Goal: Task Accomplishment & Management: Manage account settings

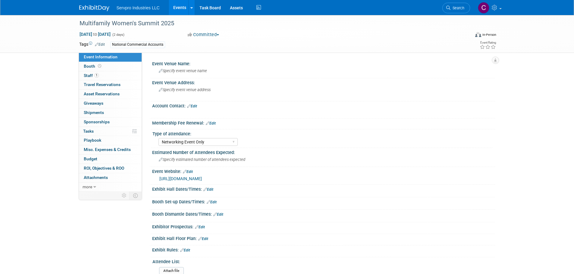
select select "Networking Event Only"
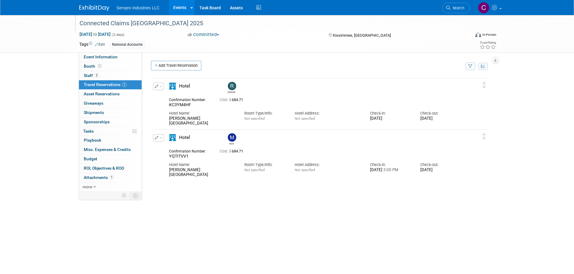
drag, startPoint x: 143, startPoint y: 17, endPoint x: 163, endPoint y: 16, distance: 19.9
click at [163, 16] on div at bounding box center [271, 17] width 388 height 5
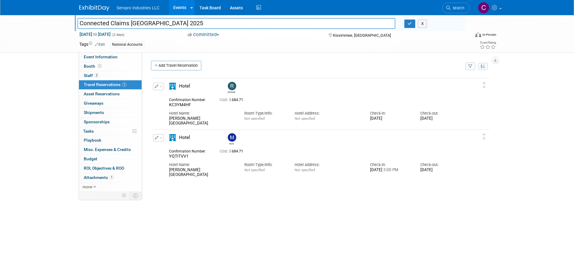
click at [181, 4] on link "Events" at bounding box center [180, 7] width 22 height 15
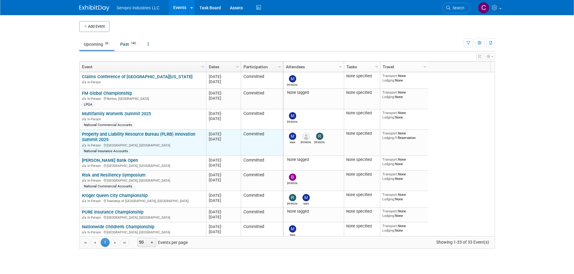
click at [106, 135] on link "Property and Liability Resource Bureau (PLRB) Innovation Summit 2025" at bounding box center [138, 137] width 113 height 11
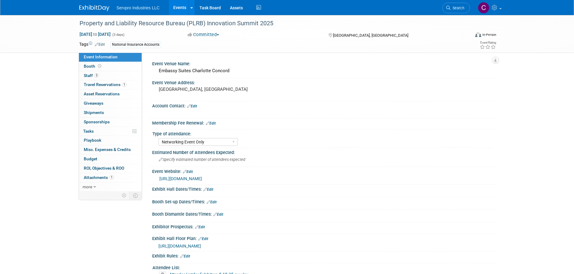
select select "Networking Event Only"
click at [88, 75] on span "Staff 3" at bounding box center [91, 75] width 15 height 5
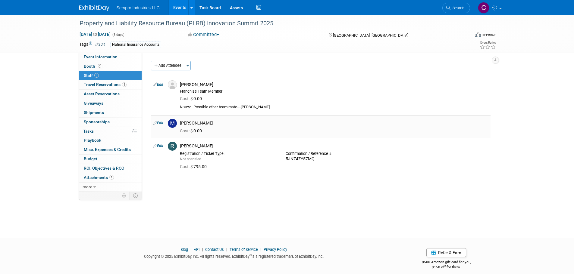
click at [160, 122] on link "Edit" at bounding box center [158, 123] width 10 height 4
select select "6e8099b7-f6b5-4517-aa4b-5229db2e2024"
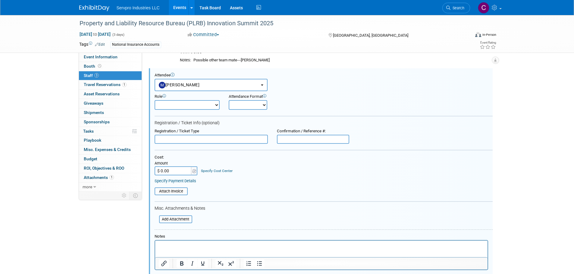
click at [297, 138] on input "text" at bounding box center [313, 139] width 72 height 9
paste input "4GNQNJM6Q93"
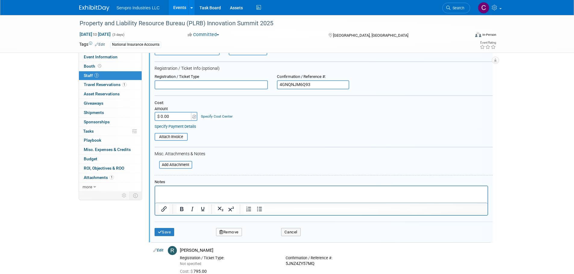
scroll to position [156, 0]
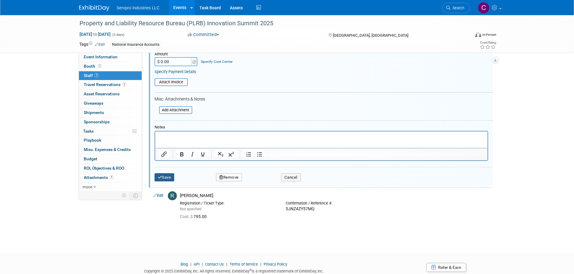
type input "4GNQNJM6Q93"
click at [162, 178] on button "Save" at bounding box center [165, 178] width 20 height 8
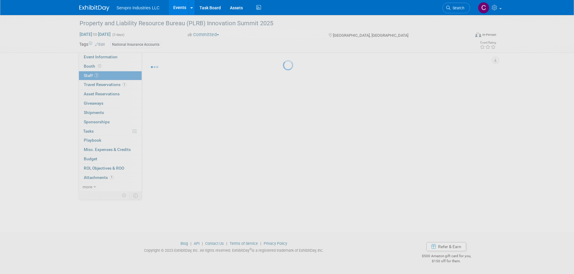
scroll to position [6, 0]
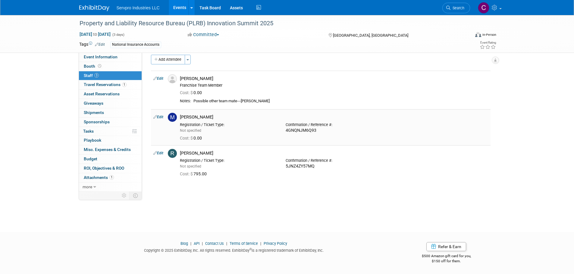
click at [194, 129] on span "Not specified" at bounding box center [190, 131] width 21 height 4
click at [159, 116] on link "Edit" at bounding box center [158, 117] width 10 height 4
select select "6e8099b7-f6b5-4517-aa4b-5229db2e2024"
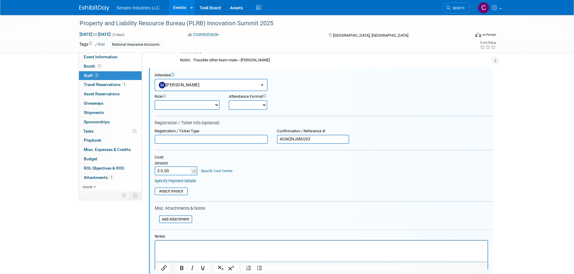
scroll to position [0, 0]
click at [173, 172] on input "$ 0.00" at bounding box center [174, 171] width 38 height 9
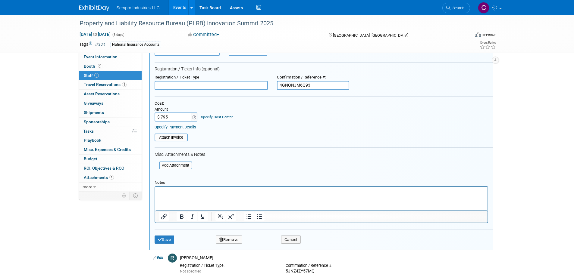
scroll to position [134, 0]
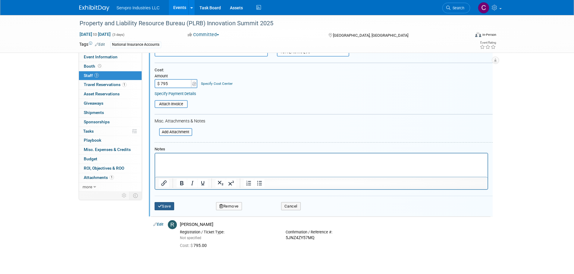
type input "$ 795.00"
click at [166, 207] on button "Save" at bounding box center [165, 206] width 20 height 8
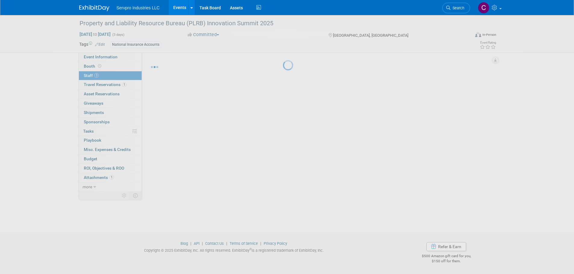
scroll to position [6, 0]
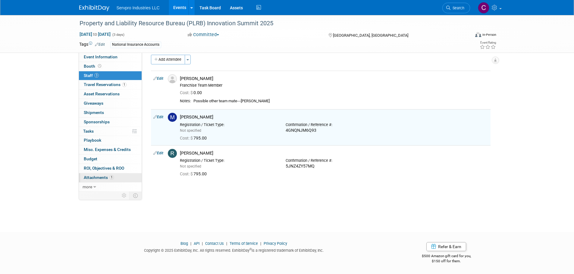
click at [91, 177] on span "Attachments 1" at bounding box center [99, 177] width 30 height 5
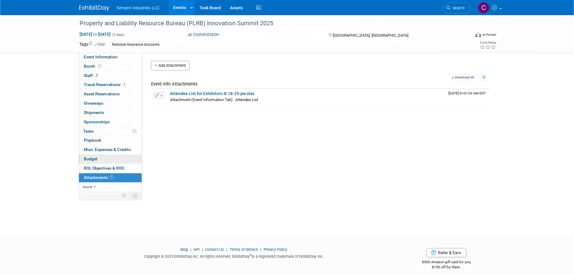
click at [89, 157] on span "Budget" at bounding box center [91, 159] width 14 height 5
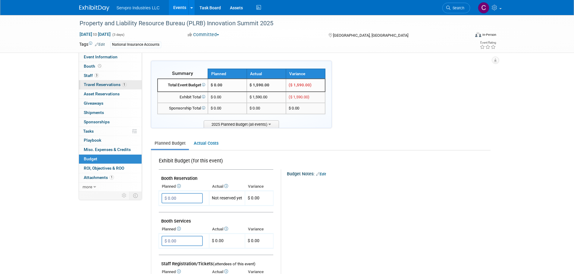
click at [92, 85] on span "Travel Reservations 1" at bounding box center [105, 84] width 43 height 5
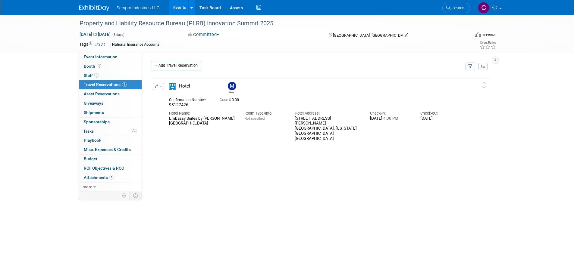
click at [179, 11] on link "Events" at bounding box center [180, 7] width 22 height 15
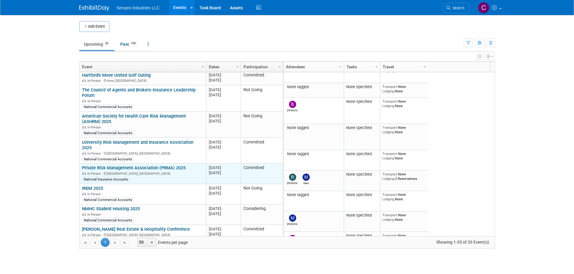
click at [147, 165] on link "Private Risk Management Association (PRMA) 2025" at bounding box center [134, 167] width 104 height 5
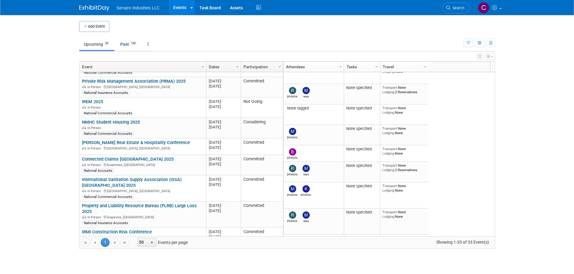
scroll to position [329, 0]
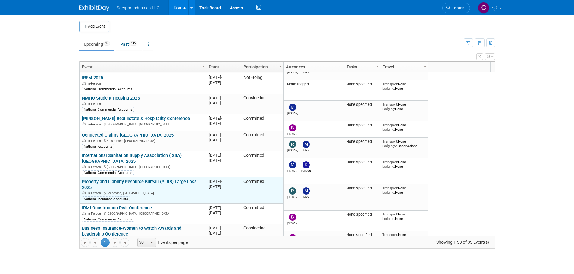
click at [117, 179] on link "Property and Liability Resource Bureau (PLRB) Large Loss 2025" at bounding box center [139, 184] width 115 height 11
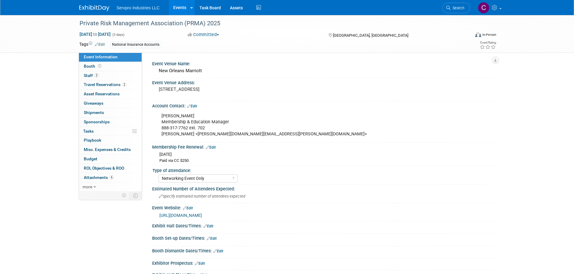
select select "Networking Event Only"
click at [99, 83] on span "Travel Reservations 2" at bounding box center [105, 84] width 43 height 5
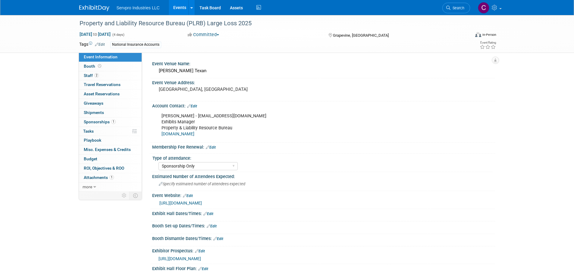
select select "Sponsorship Only"
click at [91, 56] on span "Event Information" at bounding box center [101, 57] width 34 height 5
select select "Sponsorship Only"
click at [91, 85] on span "Travel Reservations 0" at bounding box center [102, 84] width 37 height 5
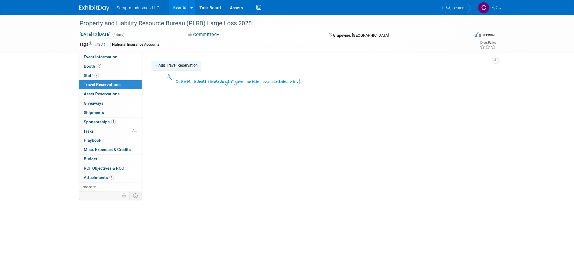
click at [186, 67] on link "Add Travel Reservation" at bounding box center [176, 66] width 50 height 10
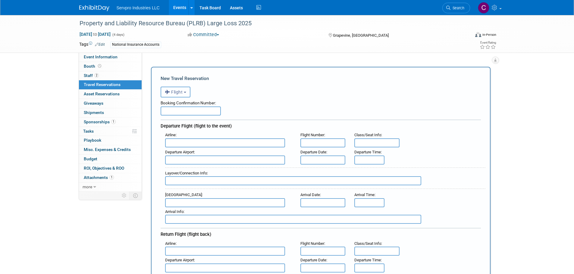
click at [179, 95] on span "Flight" at bounding box center [174, 92] width 18 height 5
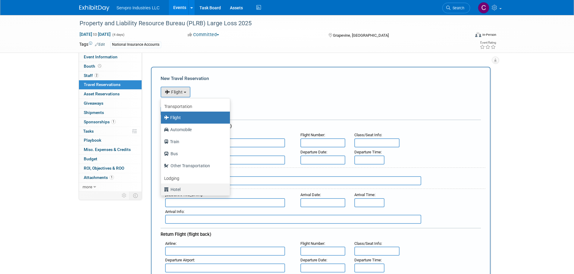
click at [180, 189] on label "Hotel" at bounding box center [194, 190] width 60 height 10
click at [162, 189] on input "Hotel" at bounding box center [160, 189] width 4 height 4
select select "6"
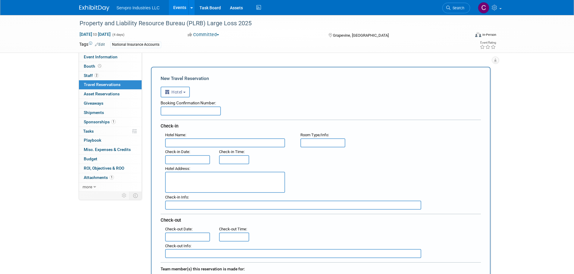
click at [193, 142] on input "text" at bounding box center [225, 143] width 120 height 9
click at [203, 113] on input "text" at bounding box center [191, 111] width 60 height 9
paste input "DLPNL2QV"
type input "DLPNL2QV"
click at [174, 146] on input "text" at bounding box center [225, 143] width 120 height 9
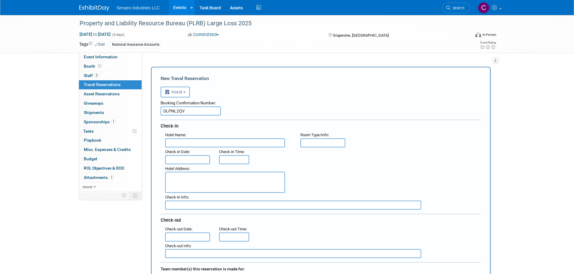
paste input "[PERSON_NAME][GEOGRAPHIC_DATA]"
type input "[PERSON_NAME][GEOGRAPHIC_DATA]"
click at [171, 158] on input "text" at bounding box center [187, 159] width 45 height 9
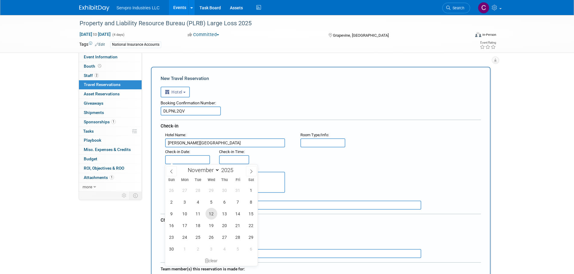
click at [211, 215] on span "12" at bounding box center [211, 214] width 12 height 12
type input "[DATE]"
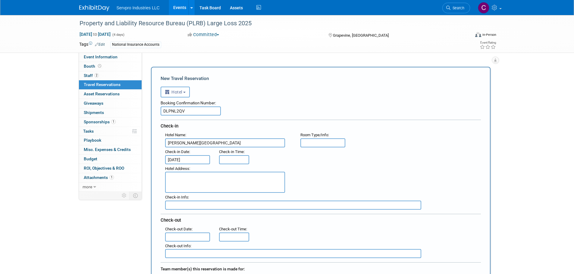
click at [268, 161] on div ": Check-in Date : [DATE] Check-in Time :" at bounding box center [323, 156] width 325 height 17
click at [189, 176] on textarea at bounding box center [225, 182] width 120 height 21
paste textarea "[STREET_ADDRESS][PERSON_NAME]"
type textarea "[STREET_ADDRESS][PERSON_NAME]"
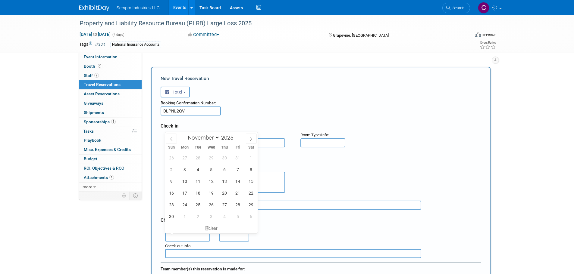
click at [176, 240] on input "text" at bounding box center [187, 237] width 45 height 9
click at [234, 179] on span "14" at bounding box center [238, 182] width 12 height 12
type input "[DATE]"
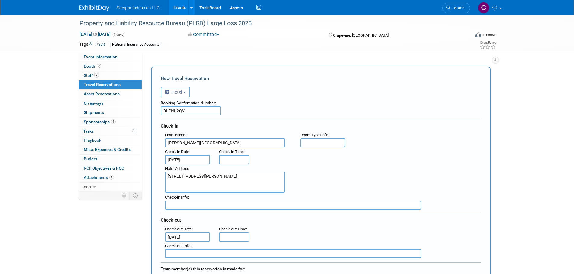
click at [321, 161] on div ": Check-in Date : [DATE] Check-in Time :" at bounding box center [323, 156] width 325 height 17
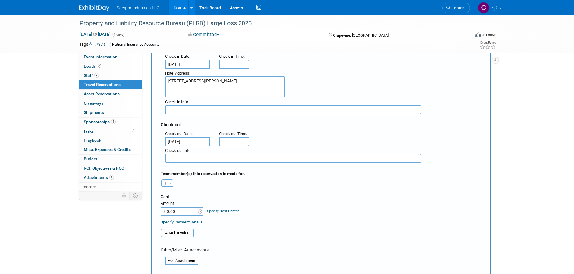
scroll to position [131, 0]
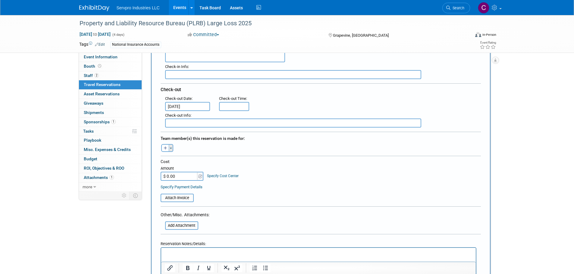
click at [170, 148] on span "button" at bounding box center [171, 148] width 2 height 1
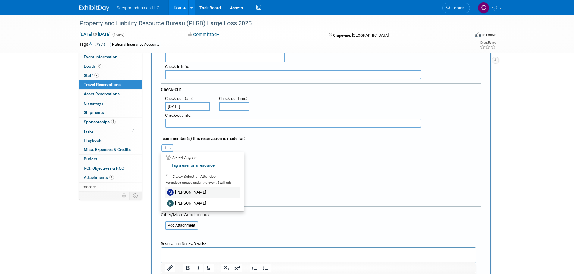
click at [180, 192] on label "[PERSON_NAME]" at bounding box center [202, 192] width 74 height 11
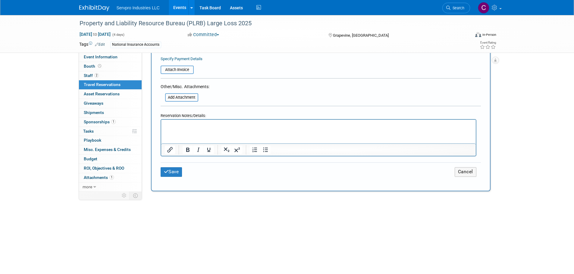
scroll to position [279, 0]
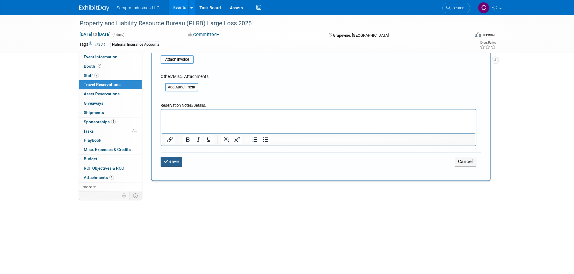
click at [173, 160] on button "Save" at bounding box center [172, 161] width 22 height 9
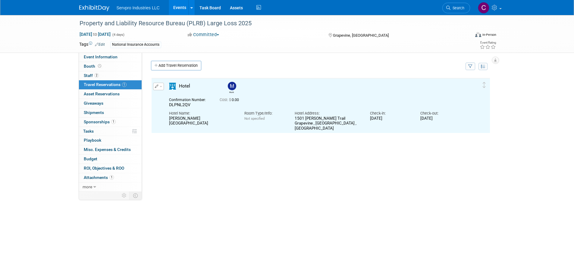
scroll to position [0, 0]
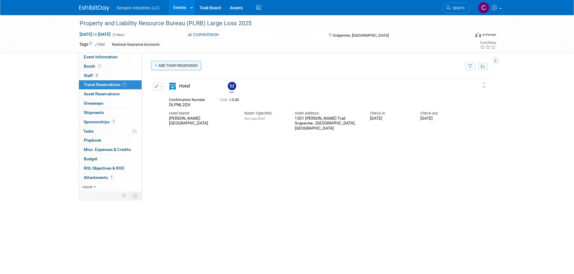
click at [180, 68] on link "Add Travel Reservation" at bounding box center [176, 66] width 50 height 10
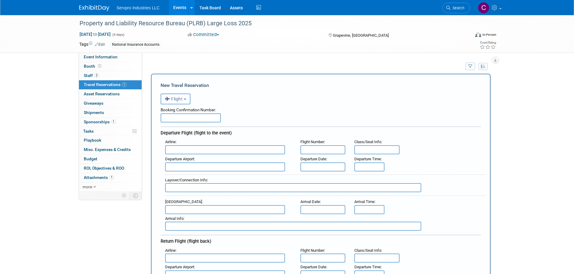
click at [179, 101] on span "Flight" at bounding box center [174, 99] width 18 height 5
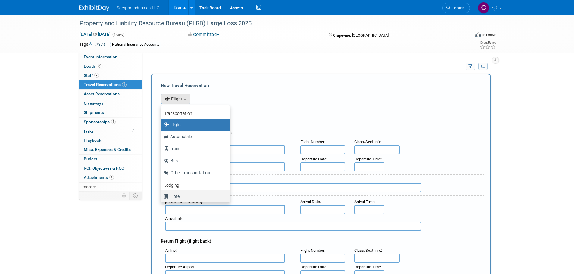
click at [175, 199] on label "Hotel" at bounding box center [194, 197] width 60 height 10
click at [162, 198] on input "Hotel" at bounding box center [160, 196] width 4 height 4
select select "6"
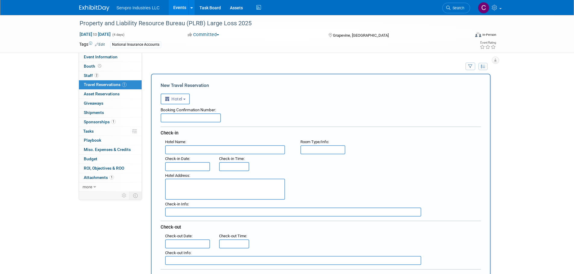
click at [183, 117] on input "text" at bounding box center [191, 118] width 60 height 9
paste input "F553CJ0J"
type input "F553CJ0J"
click at [178, 154] on input "text" at bounding box center [225, 149] width 120 height 9
paste input "[PERSON_NAME][GEOGRAPHIC_DATA]"
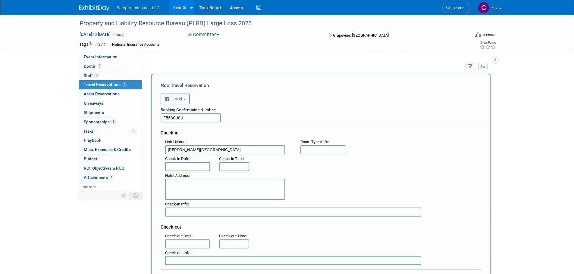
type input "[PERSON_NAME][GEOGRAPHIC_DATA]"
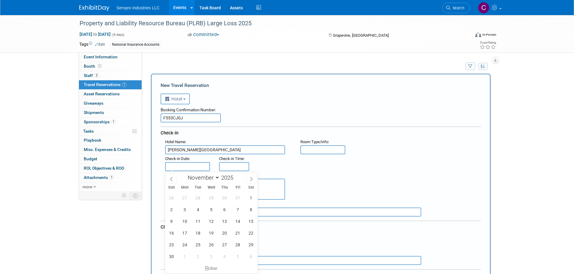
click at [173, 167] on input "text" at bounding box center [187, 166] width 45 height 9
click at [214, 222] on span "12" at bounding box center [211, 222] width 12 height 12
type input "[DATE]"
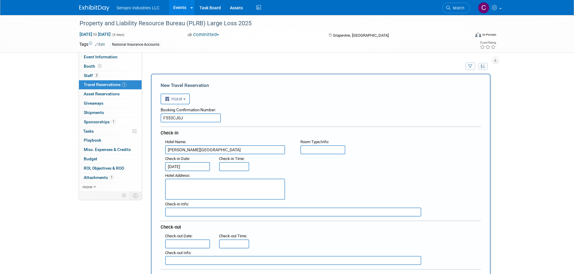
click at [177, 246] on input "text" at bounding box center [187, 244] width 45 height 9
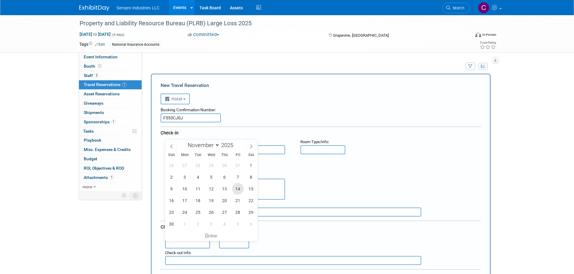
click at [236, 190] on span "14" at bounding box center [238, 189] width 12 height 12
type input "[DATE]"
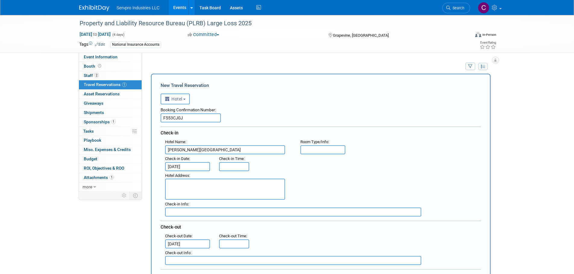
click at [314, 181] on div "Hotel Address :" at bounding box center [323, 185] width 325 height 29
click at [208, 189] on textarea at bounding box center [225, 189] width 120 height 21
paste textarea "[STREET_ADDRESS][PERSON_NAME]"
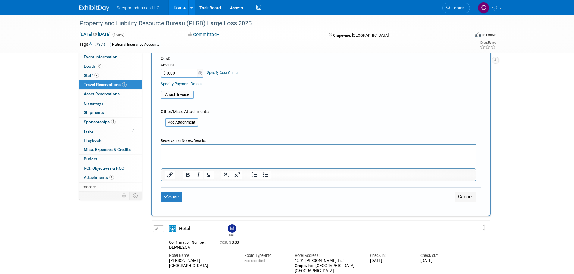
scroll to position [262, 0]
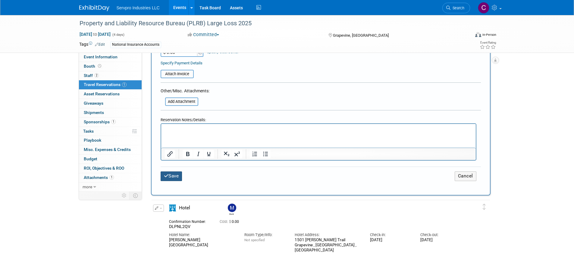
type textarea "[STREET_ADDRESS][PERSON_NAME]"
click at [173, 174] on button "Save" at bounding box center [172, 176] width 22 height 9
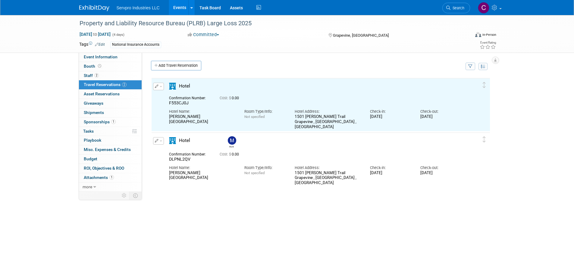
scroll to position [0, 0]
click at [205, 106] on div "F553CJ0J" at bounding box center [190, 103] width 42 height 5
click at [195, 101] on div "F553CJ0J" at bounding box center [190, 103] width 42 height 5
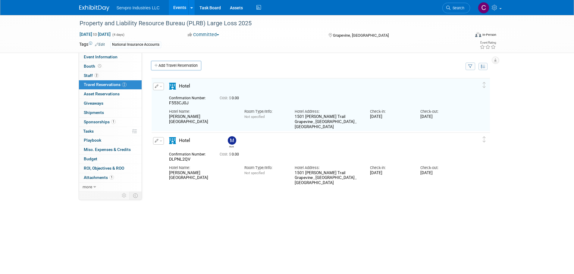
click at [156, 86] on icon "button" at bounding box center [157, 87] width 4 height 4
click at [163, 99] on button "Edit Reservation" at bounding box center [178, 97] width 51 height 9
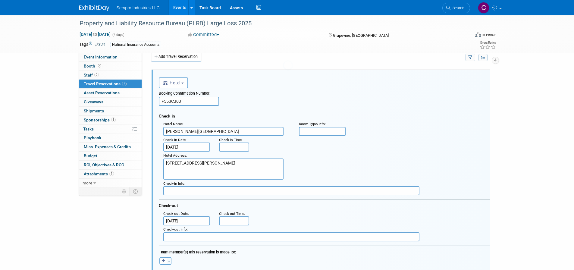
scroll to position [11, 0]
click at [168, 262] on button "Toggle Dropdown" at bounding box center [169, 259] width 5 height 8
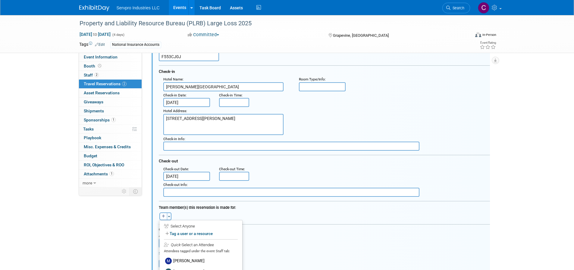
scroll to position [73, 0]
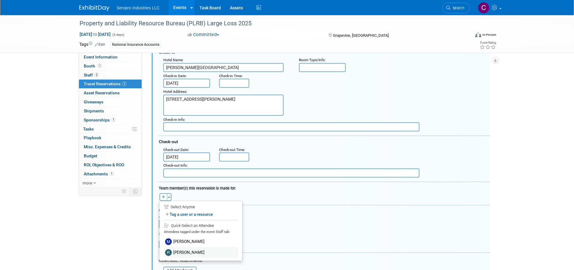
click at [187, 249] on label "[PERSON_NAME]" at bounding box center [201, 252] width 74 height 11
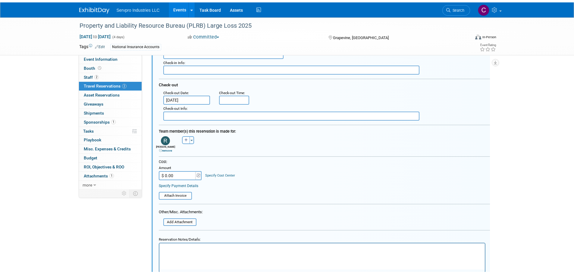
scroll to position [168, 0]
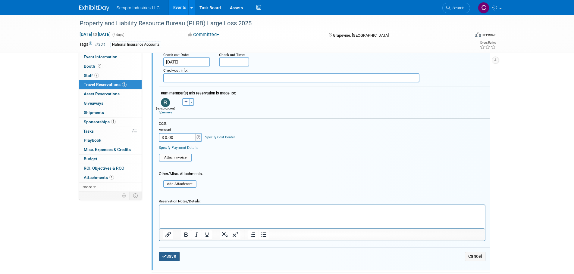
click at [168, 256] on button "Save" at bounding box center [169, 256] width 21 height 9
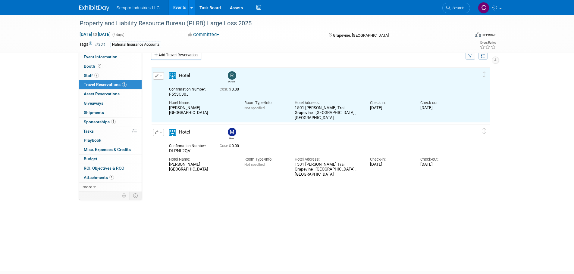
scroll to position [0, 0]
